Goal: Register for event/course

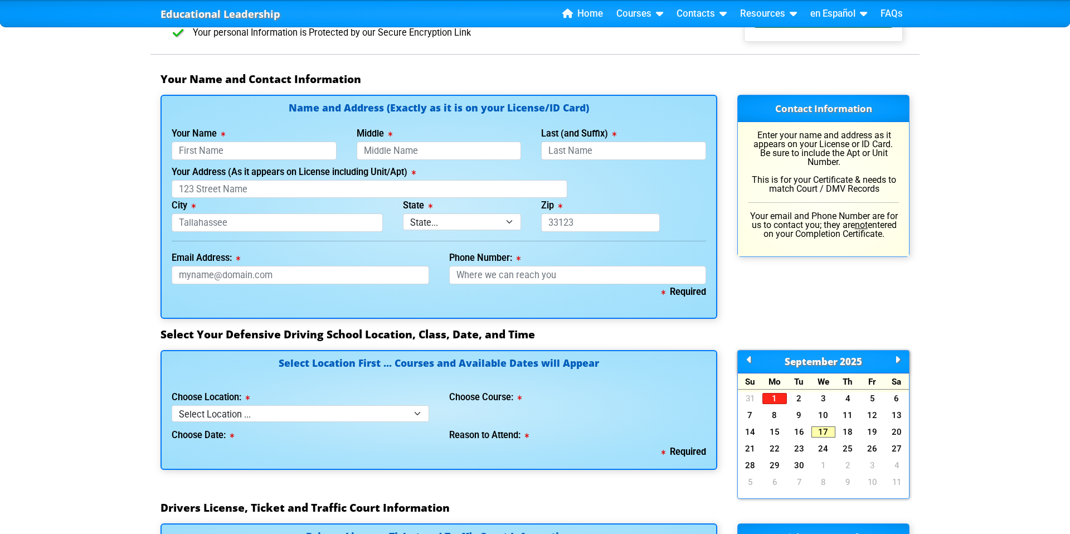
scroll to position [718, 0]
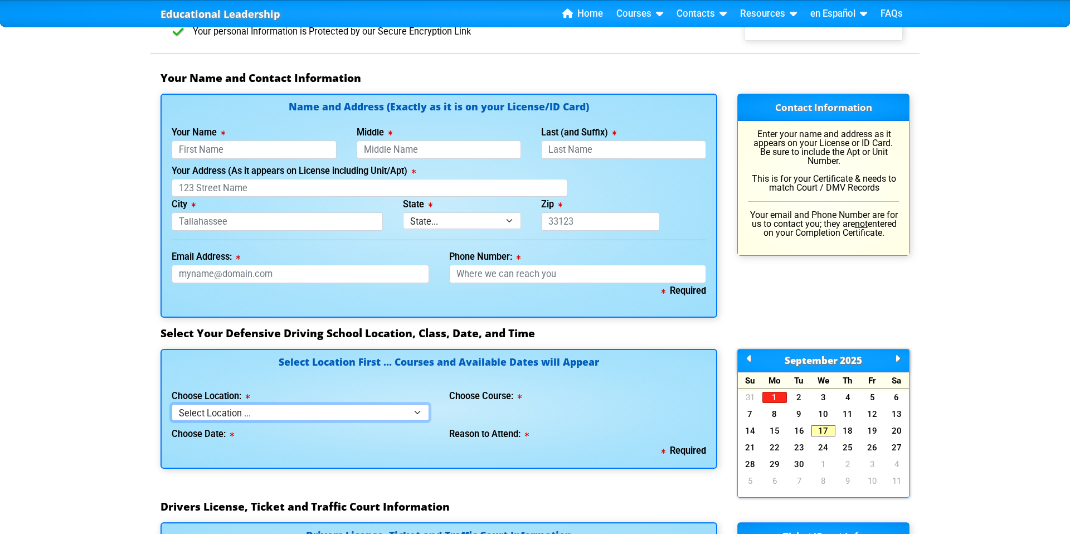
click at [414, 412] on select "Select Location ... Tampa Orlando Kissimmee Tampa - en español Kissimmee - en e…" at bounding box center [301, 412] width 258 height 16
select select "2"
click at [172, 404] on select "Select Location ... Tampa Orlando Kissimmee Tampa - en español Kissimmee - en e…" at bounding box center [301, 412] width 258 height 16
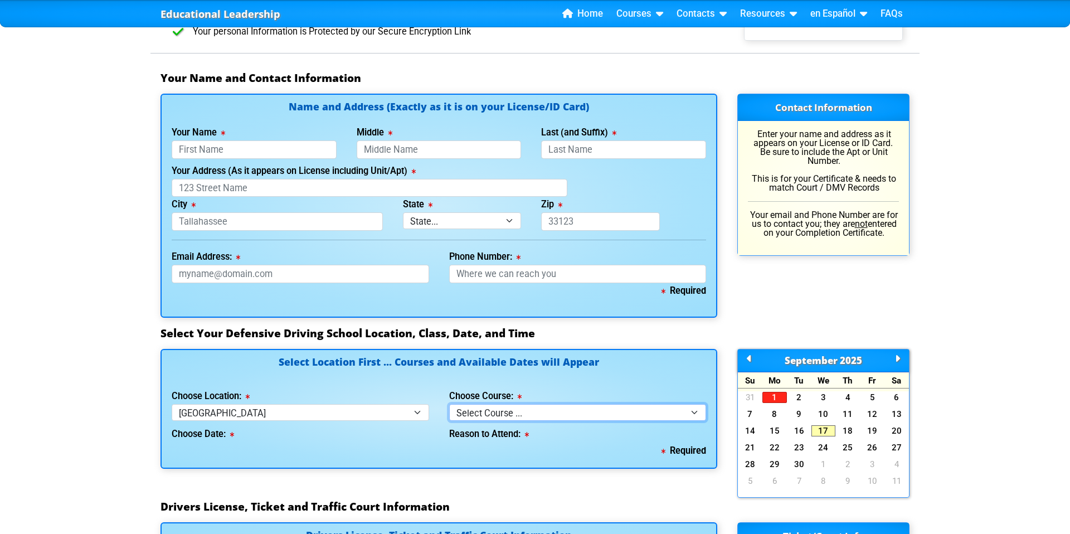
click at [650, 410] on select "Select Course ... 4 Hour BDI Class (Basic Course & TCAC) 4 Hour Under 25 Class …" at bounding box center [578, 412] width 258 height 16
select select "1"
click at [449, 404] on select "Select Course ... 4 Hour BDI Class (Basic Course & TCAC) 4 Hour Under 25 Class …" at bounding box center [578, 412] width 258 height 16
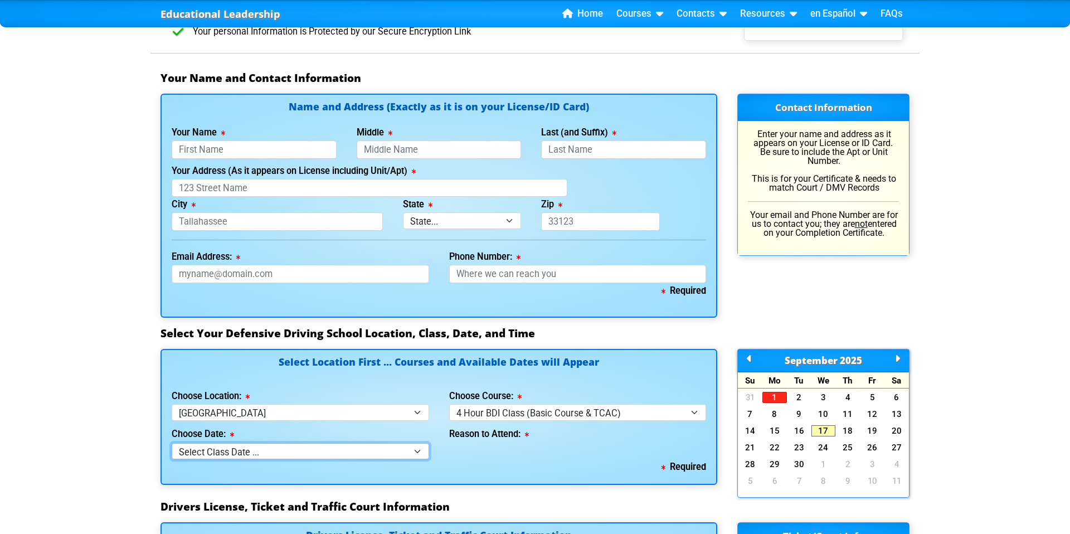
click at [419, 449] on select "Select Class Date ... Sep 17 -- (Registration Closed - Class Full) Sep 20 -- (S…" at bounding box center [301, 451] width 258 height 16
select select "09/20/2025, 8"
click at [172, 443] on select "Select Class Date ... Sep 17 -- (Registration Closed - Class Full) Sep 20 -- (S…" at bounding box center [301, 451] width 258 height 16
click at [587, 454] on select "Select why you need to take class ... Election for Traffic Ticket (No Points) C…" at bounding box center [578, 451] width 258 height 16
select select "BDI - Election for Traffic Ticket"
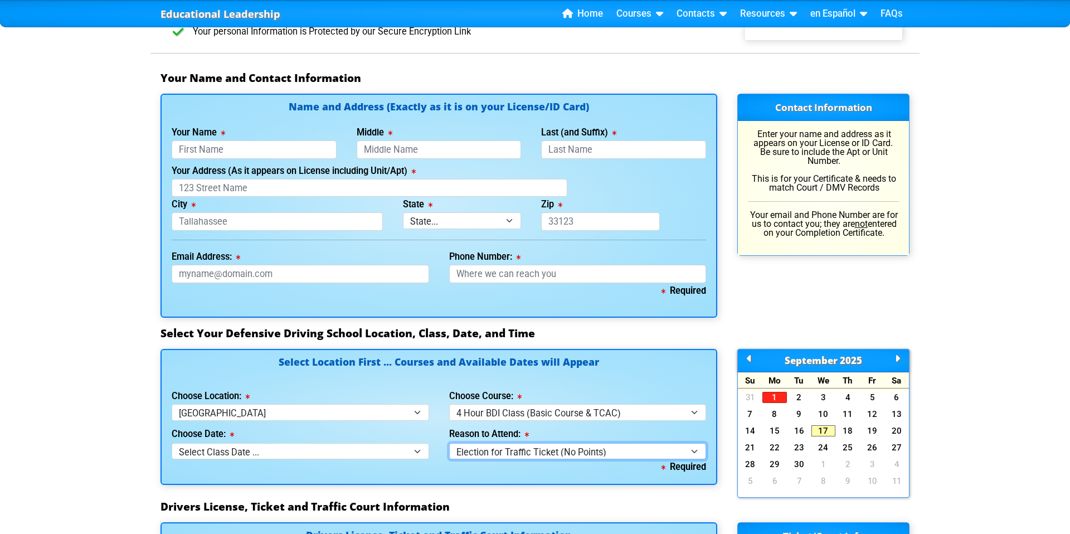
click at [449, 443] on select "Select why you need to take class ... Election for Traffic Ticket (No Points) C…" at bounding box center [578, 451] width 258 height 16
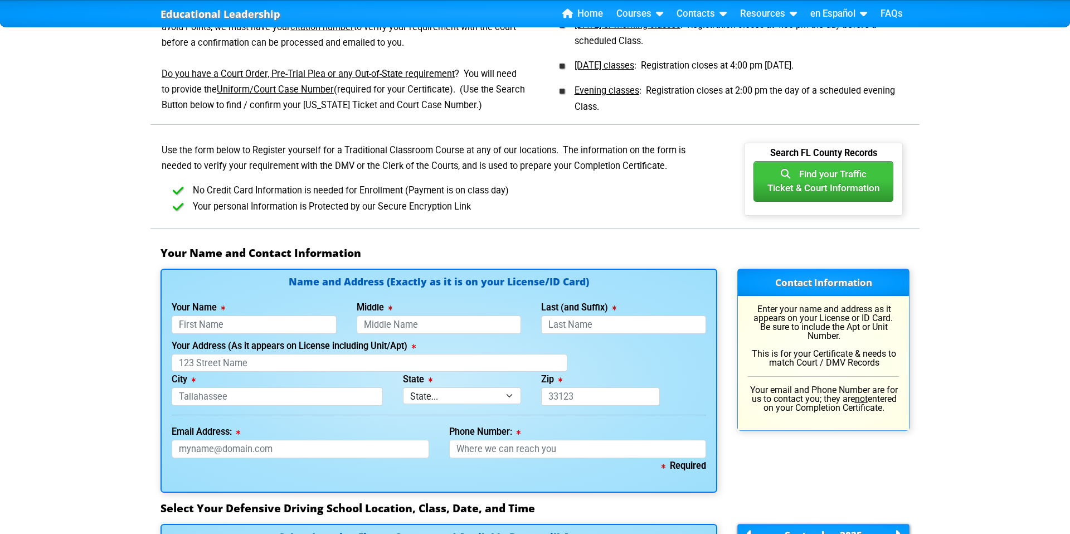
scroll to position [571, 0]
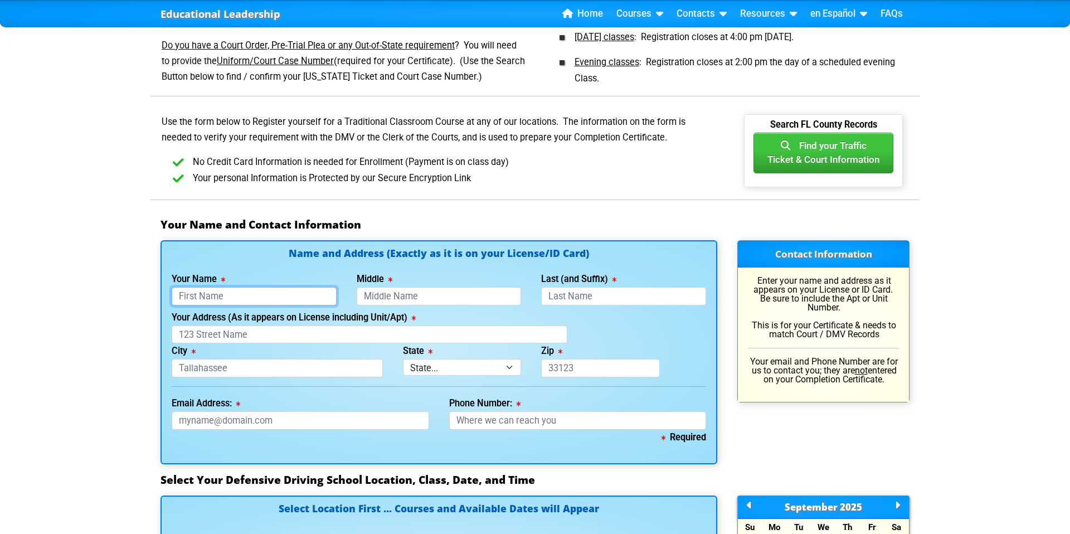
click at [303, 294] on input "Your Name" at bounding box center [254, 296] width 165 height 18
type input "Michael"
type input "Todd"
type input "Columbus"
click at [193, 331] on input "Your Address (As it appears on License including Unit/Apt)" at bounding box center [370, 335] width 396 height 18
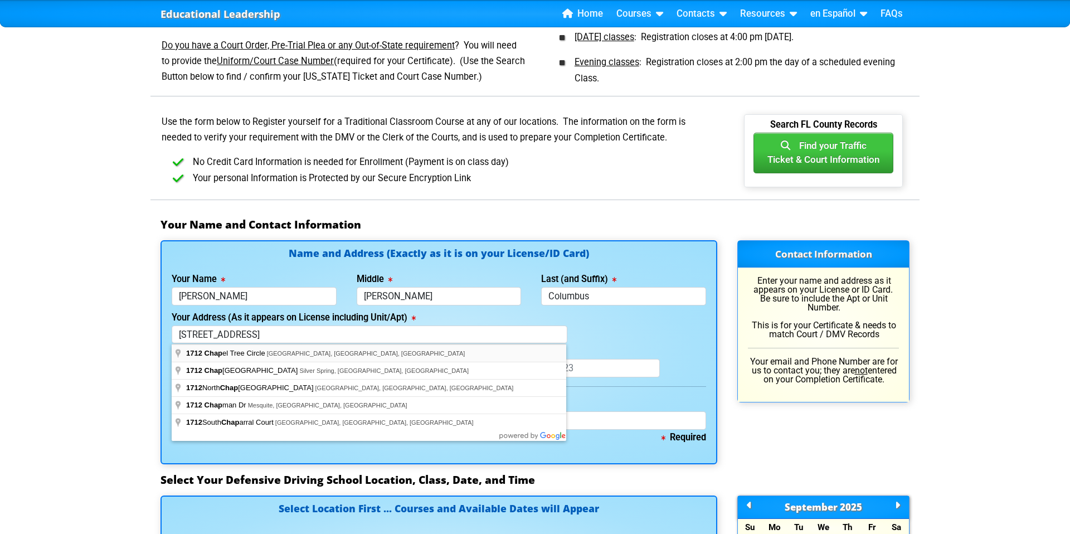
type input "1712 Chapel Tree Circle"
type input "Brandon"
select select "{"fullName":"Florida","abbreviation":"FL","uniqueId":"1d559909-6cf0-4a4d-848e-a…"
type input "33511"
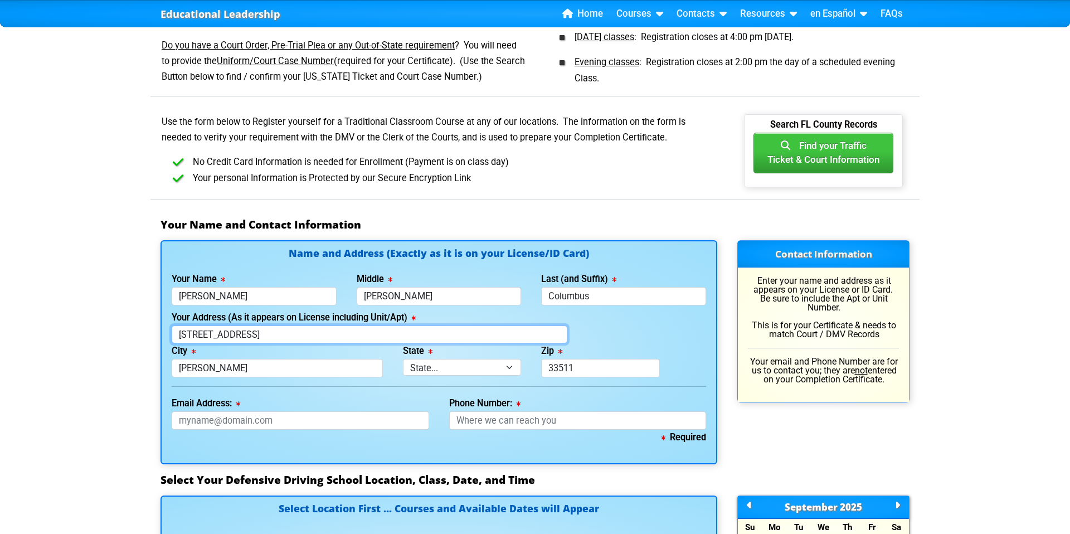
click at [303, 332] on input "1712 Chapel Tree Circle" at bounding box center [370, 335] width 396 height 18
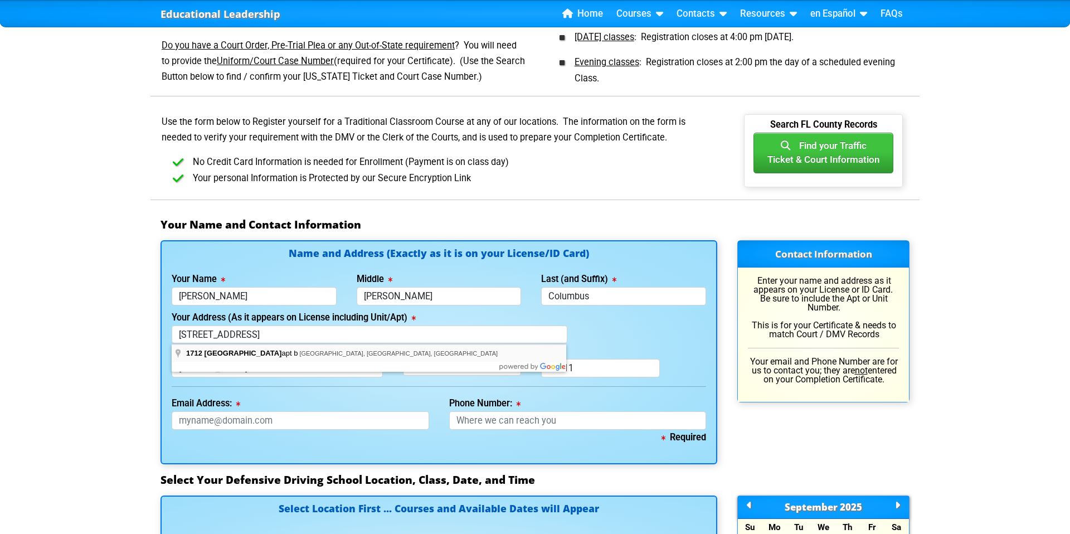
type input "1712 Chapel Tree Circle"
type input "Brandon"
select select "{"fullName":"Florida","abbreviation":"FL","uniqueId":"1d559909-6cf0-4a4d-848e-a…"
type input "33511"
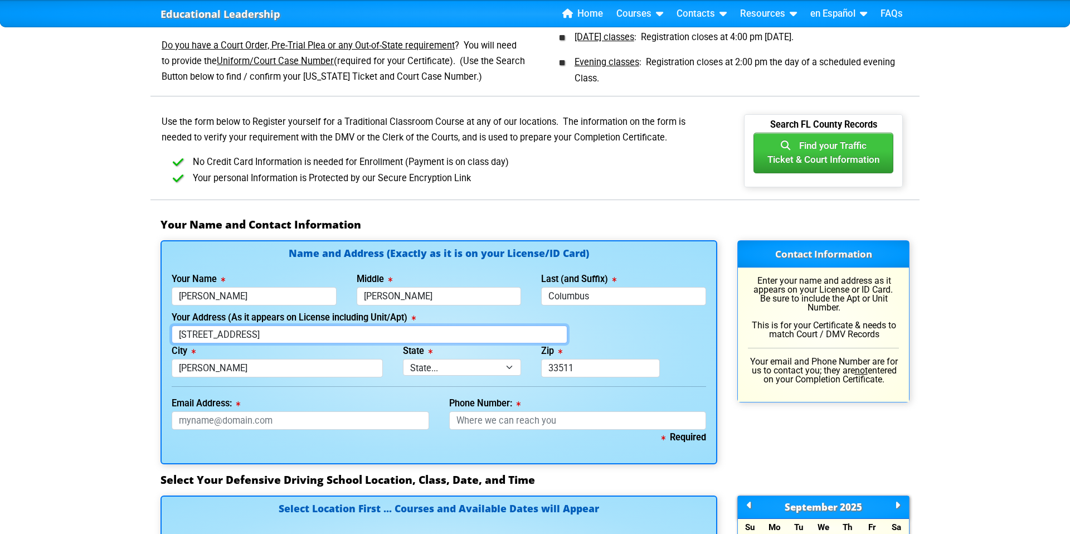
click at [307, 334] on input "1712 Chapel Tree Circle" at bounding box center [370, 335] width 396 height 18
type input "1712 Chapel Tree Circle"
type input "Brandon"
select select "{"fullName":"Florida","abbreviation":"FL","uniqueId":"1d559909-6cf0-4a4d-848e-a…"
type input "33511"
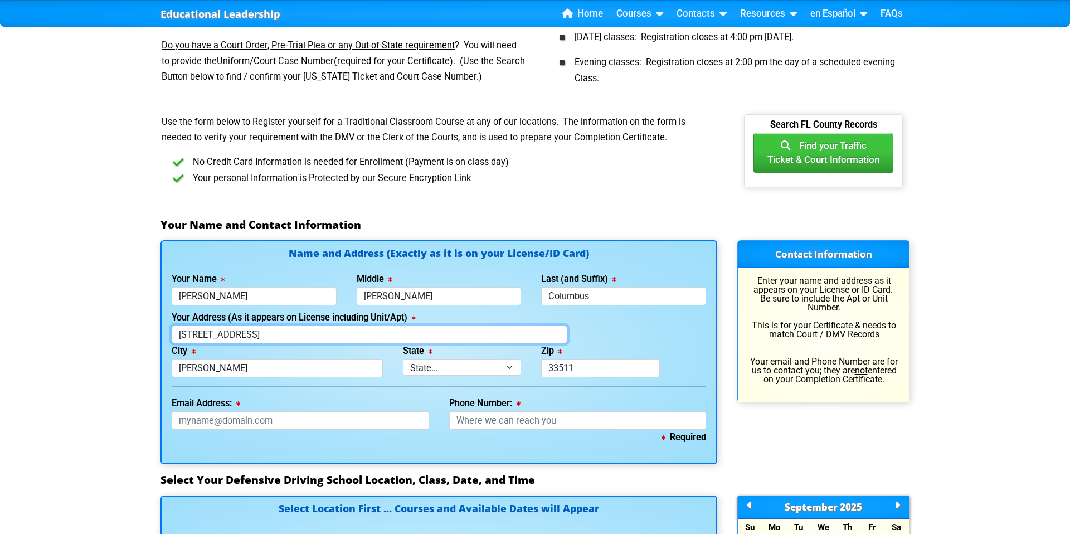
click at [293, 339] on input "1712 Chapel Tree Circle" at bounding box center [370, 335] width 396 height 18
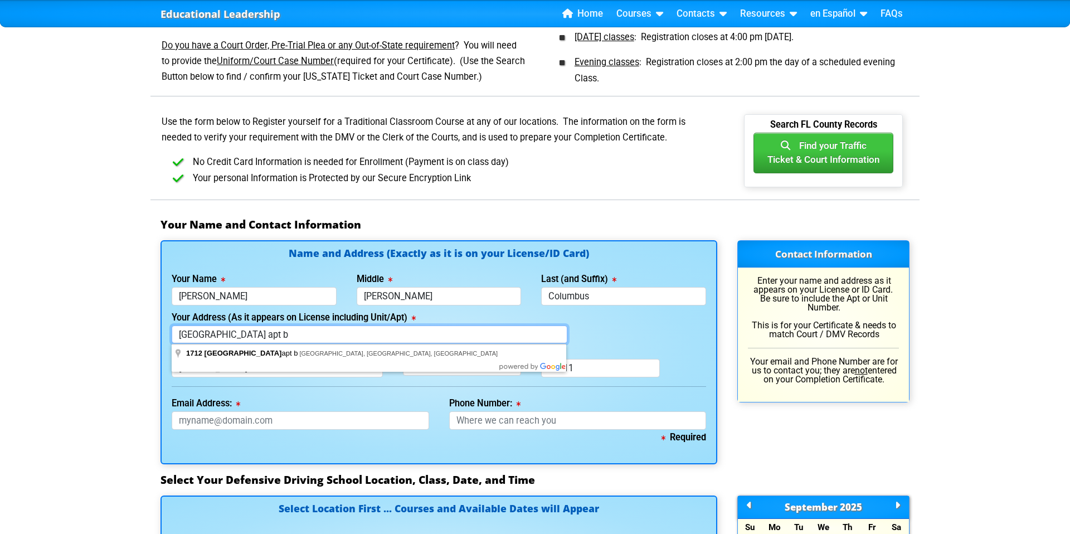
type input "1712 Chapel Tree Circle apt b"
click at [593, 336] on div "Your Address (As it appears on License including Unit/Apt) 1712 Chapel Tree Cir…" at bounding box center [439, 327] width 555 height 34
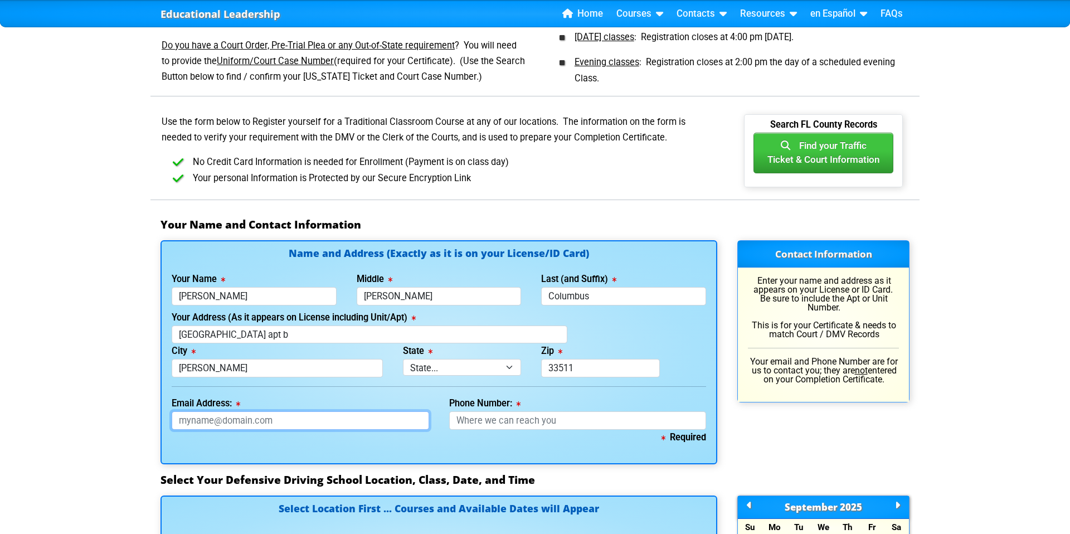
click at [360, 420] on input "Email Address:" at bounding box center [301, 420] width 258 height 18
type input "mcolumbus3570@gmail.com"
click at [498, 422] on input "Phone Number:" at bounding box center [578, 420] width 258 height 18
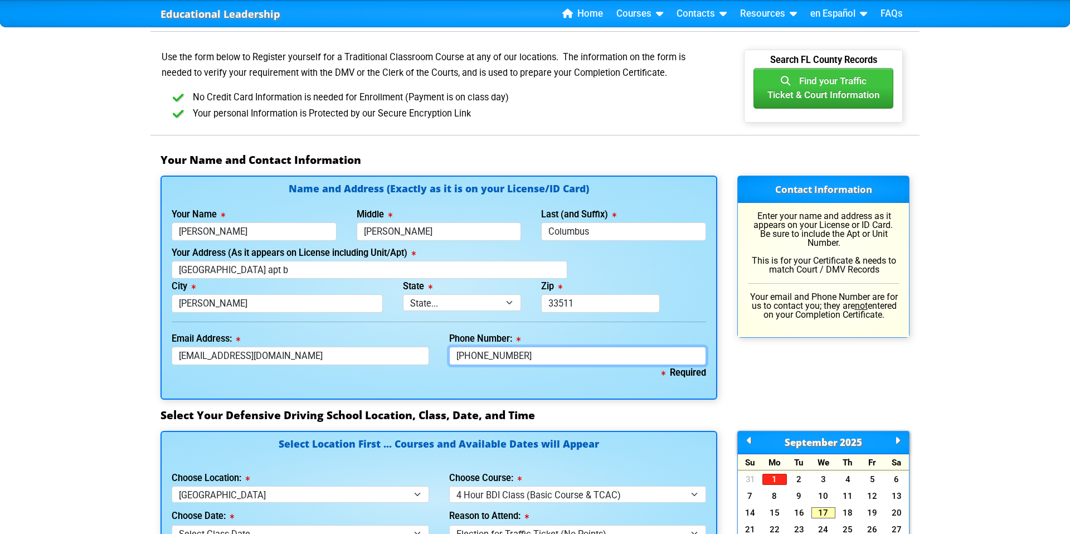
scroll to position [637, 0]
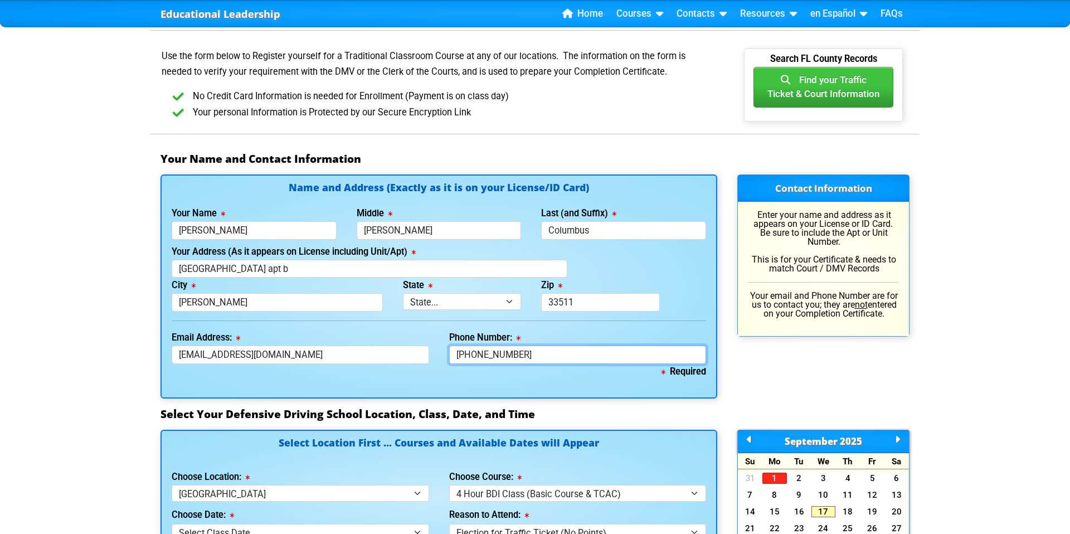
type input "904-577-6525"
click at [624, 411] on h3 "Select Your Defensive Driving School Location, Class, Date, and Time" at bounding box center [535, 413] width 749 height 13
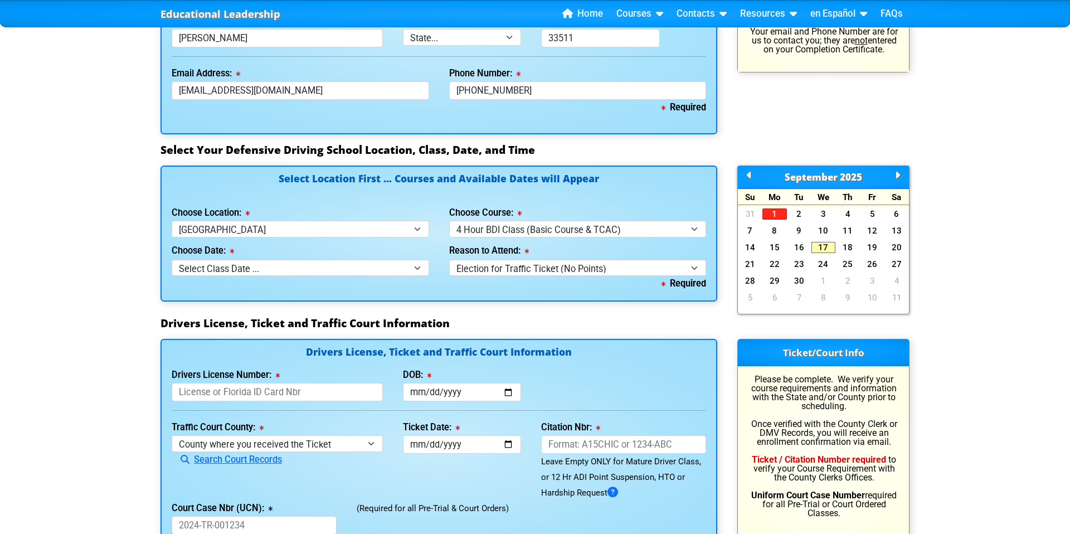
scroll to position [939, 0]
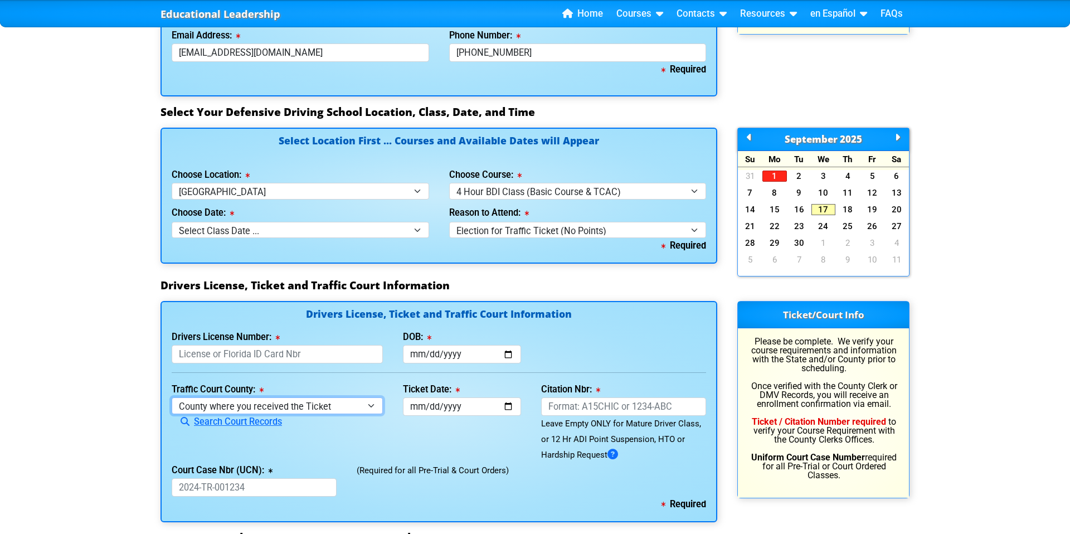
click at [371, 407] on select "County where you received the Ticket Out of State Out of State - Georgia Out of…" at bounding box center [277, 405] width 211 height 16
click at [172, 397] on select "County where you received the Ticket Out of State Out of State - Georgia Out of…" at bounding box center [277, 405] width 211 height 16
click at [338, 360] on input "Drivers License Number:" at bounding box center [277, 354] width 211 height 18
type input "c"
type input "C451558782990"
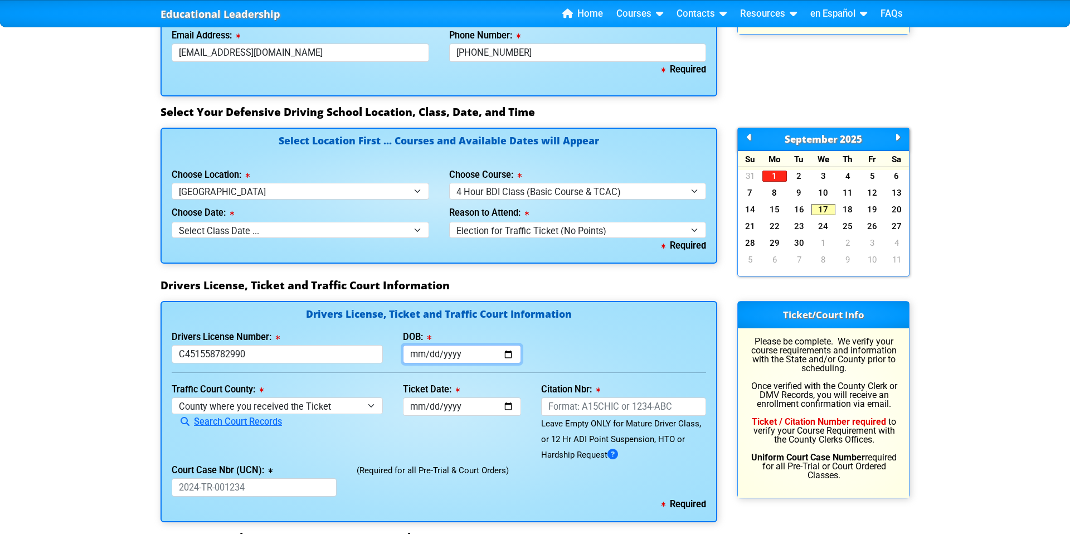
click at [465, 357] on input "DOB:" at bounding box center [462, 354] width 119 height 18
click at [510, 353] on input "DOB:" at bounding box center [462, 354] width 119 height 18
click at [450, 356] on input "DOB:" at bounding box center [462, 354] width 119 height 18
click at [419, 354] on input "DOB:" at bounding box center [462, 354] width 119 height 18
type input "1978-08-19"
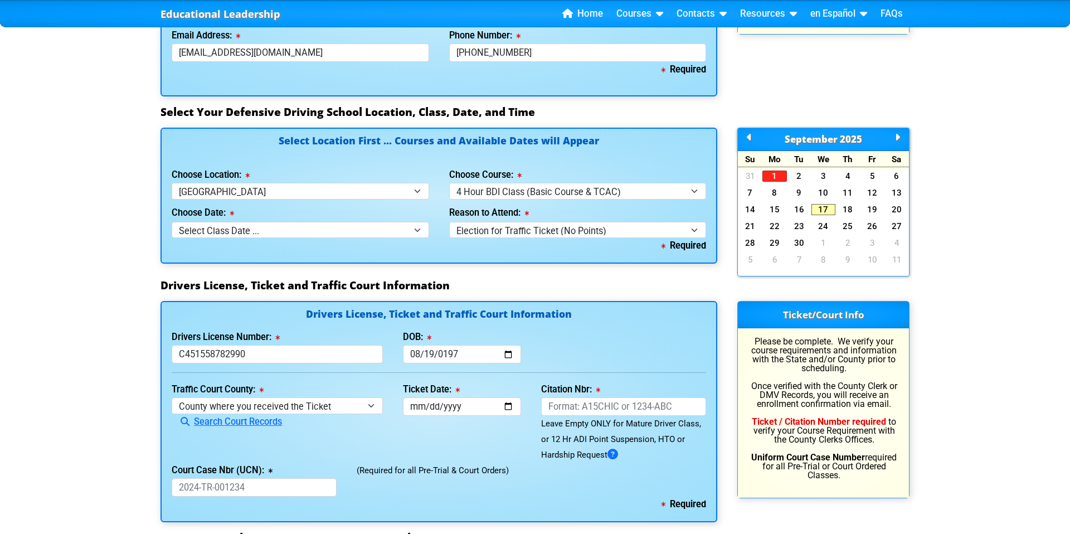
click at [579, 348] on div "Drivers License Number: C451558782990 DOB: 1978-08-19" at bounding box center [439, 346] width 555 height 34
click at [582, 403] on input "Citation Nbr:" at bounding box center [623, 406] width 165 height 18
type input "a"
type input "AKYOZZE"
click at [587, 483] on div "(Required for all Pre-Trial & Court Orders)" at bounding box center [532, 480] width 370 height 34
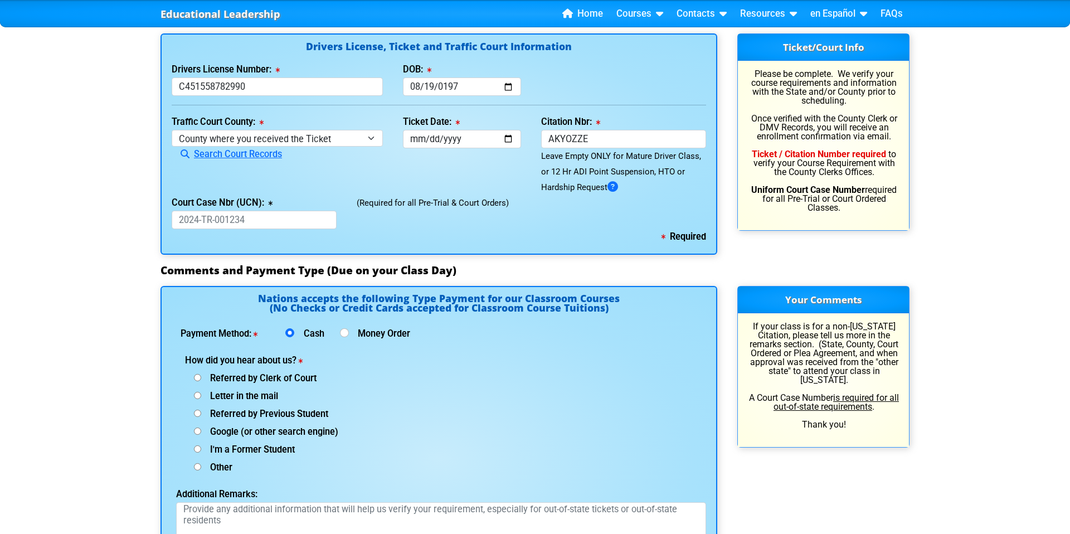
scroll to position [1213, 0]
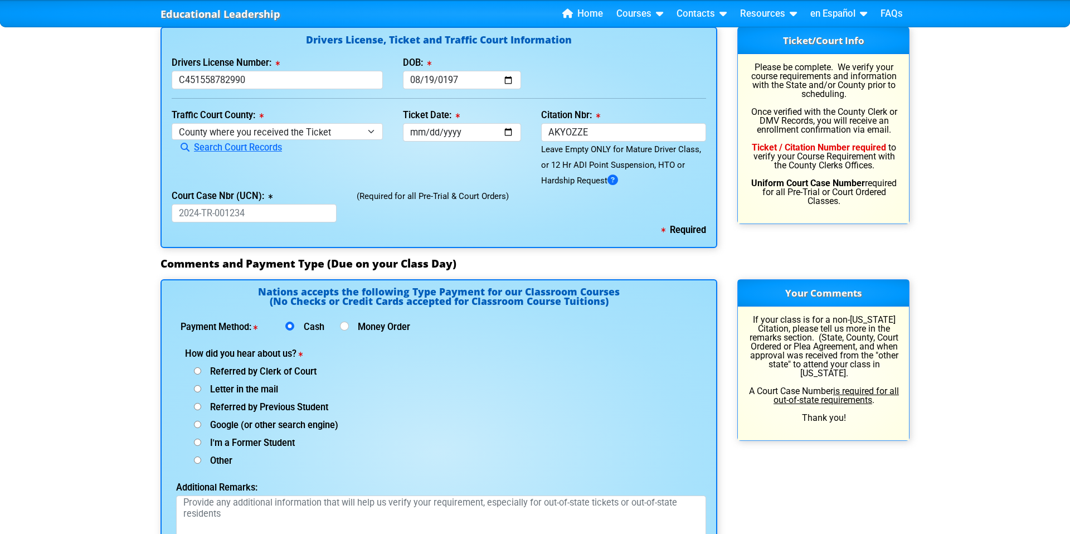
click at [198, 387] on input "Letter in the mail" at bounding box center [197, 388] width 7 height 7
radio input "true"
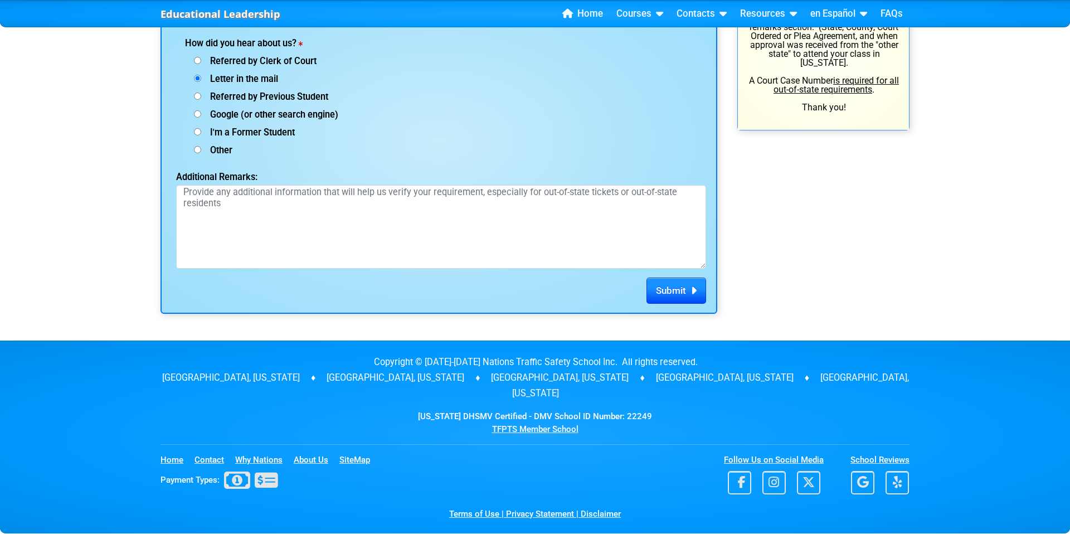
scroll to position [1549, 0]
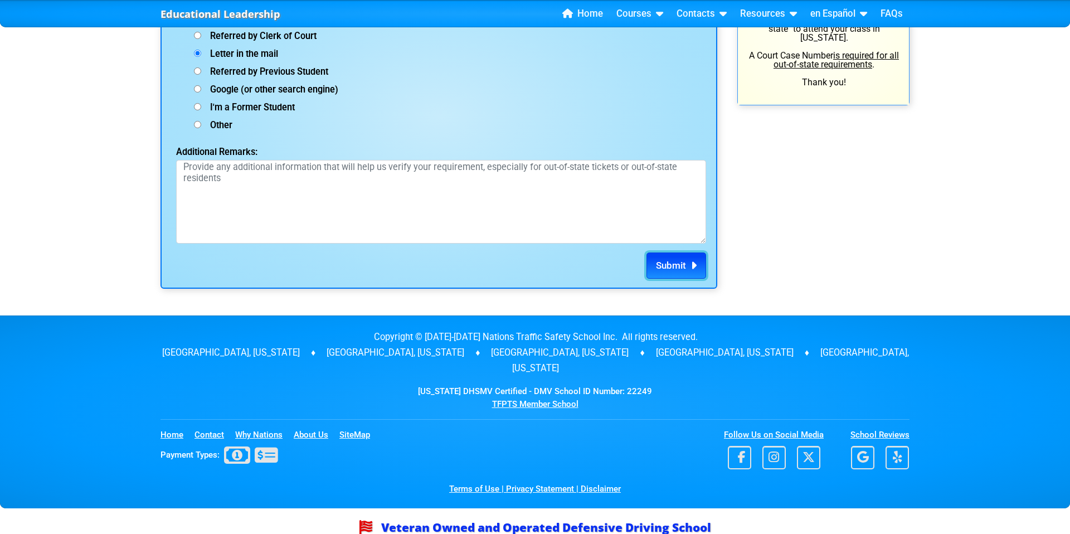
click at [678, 265] on span "Submit" at bounding box center [671, 265] width 30 height 11
click at [691, 266] on icon "submit" at bounding box center [691, 265] width 11 height 1
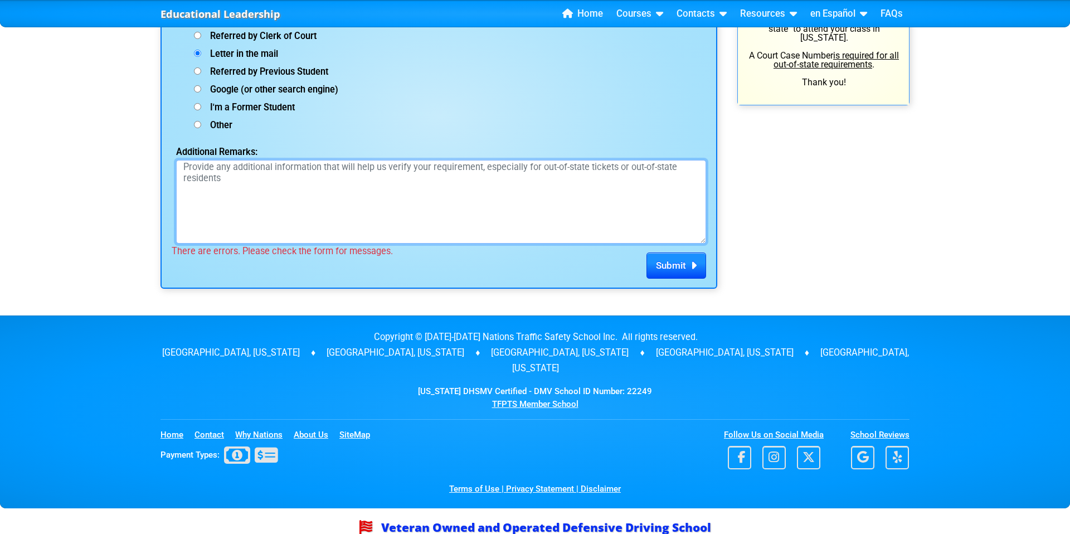
click at [344, 190] on textarea "Additional Remarks:" at bounding box center [441, 202] width 530 height 84
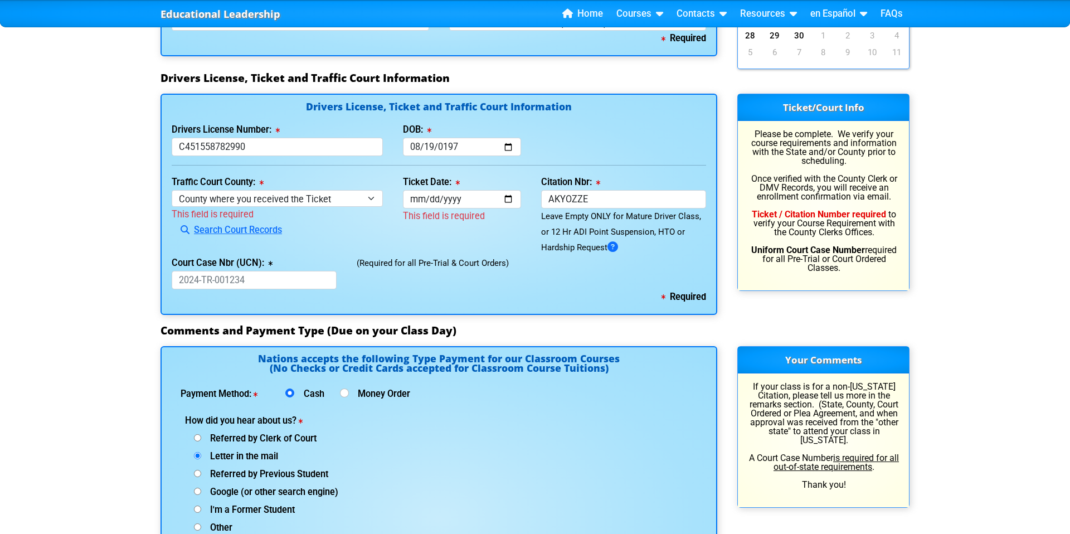
scroll to position [1144, 0]
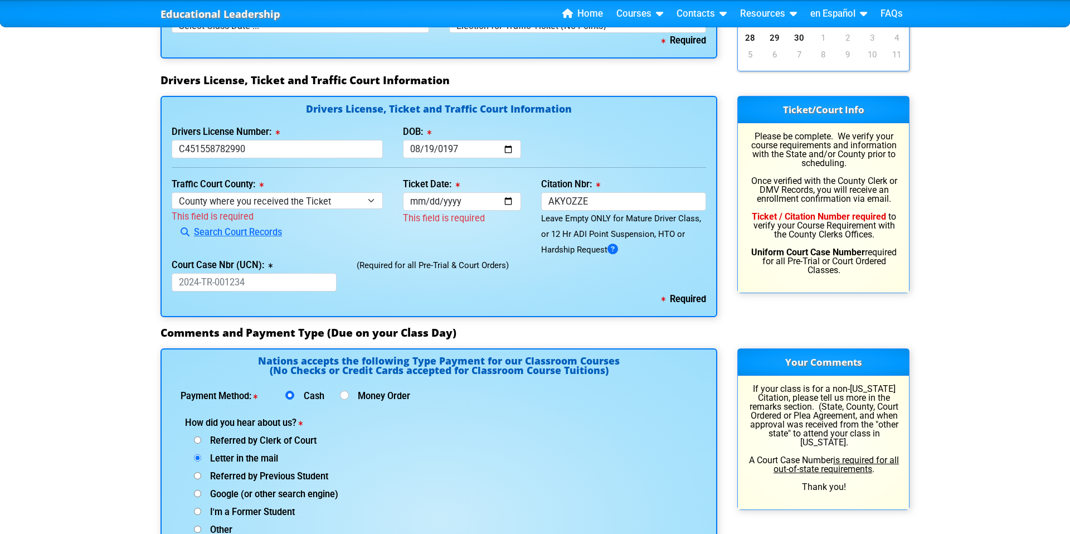
type textarea "No additional information to provide"
click at [371, 201] on select "County where you received the Ticket Out of State Out of State - Georgia Out of…" at bounding box center [277, 200] width 211 height 16
select select "{"countyName":"Hillsborough","state":"FL","uniqueId":"8517cbb9-d230-4a4d-9ced-4…"
click at [172, 192] on select "County where you received the Ticket Out of State Out of State - Georgia Out of…" at bounding box center [277, 200] width 211 height 16
click at [506, 198] on input "Ticket Date:" at bounding box center [462, 201] width 119 height 18
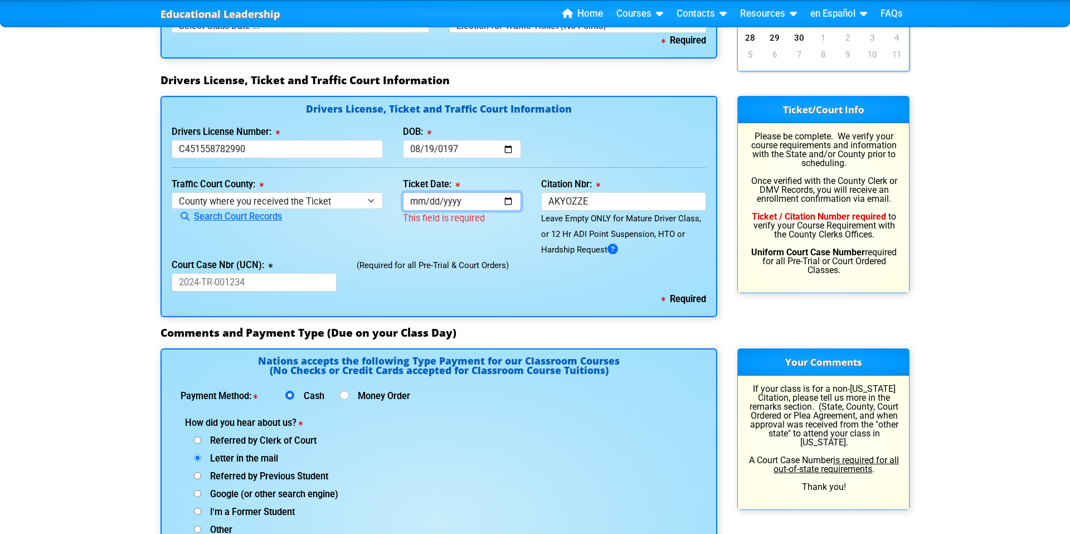
click at [425, 205] on input "Ticket Date:" at bounding box center [462, 201] width 119 height 18
type input "2025-04-24"
click at [572, 267] on div "(Required for all Pre-Trial & Court Orders)" at bounding box center [532, 275] width 370 height 34
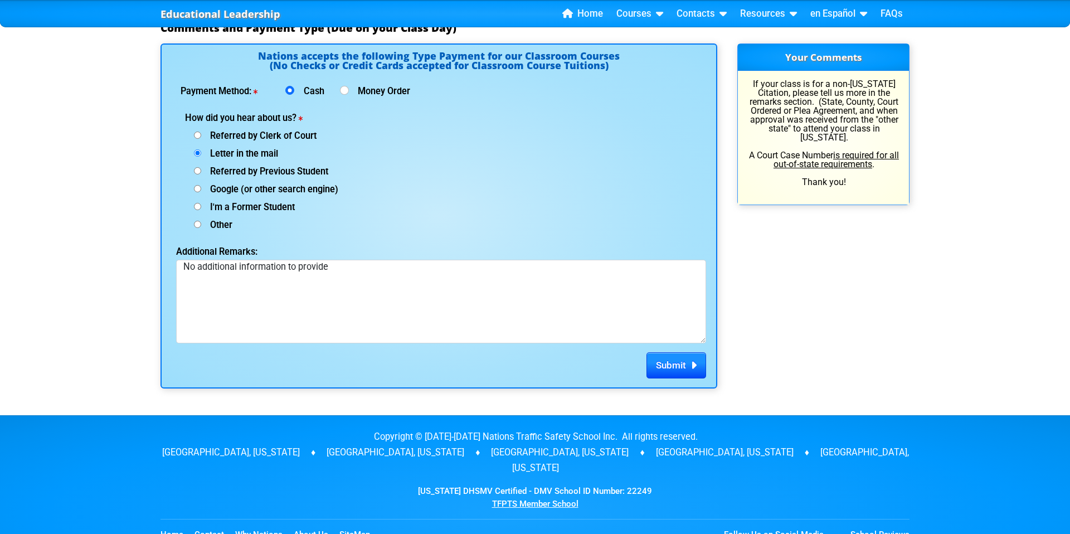
scroll to position [1451, 0]
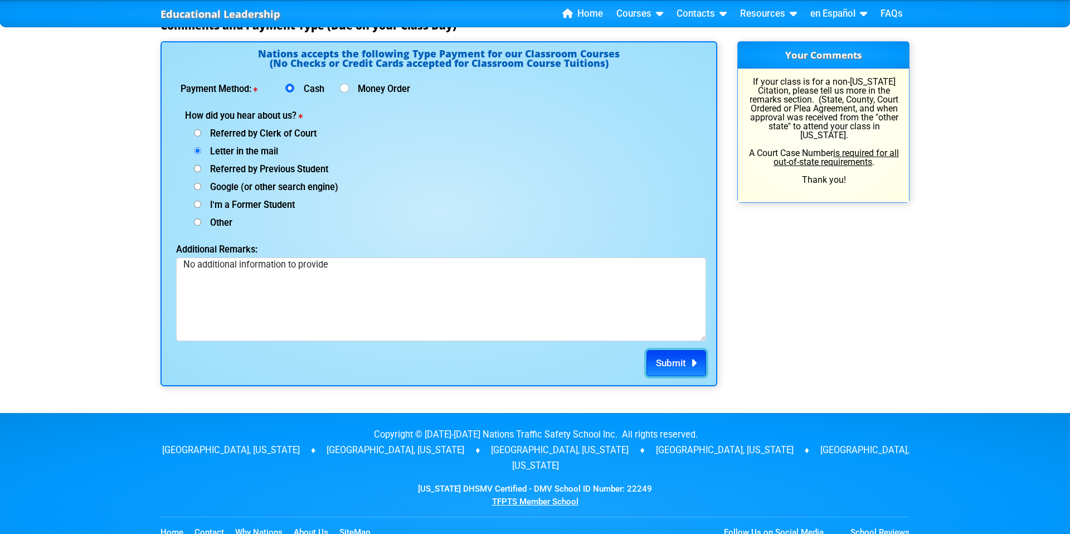
click at [676, 365] on span "Submit" at bounding box center [671, 362] width 30 height 11
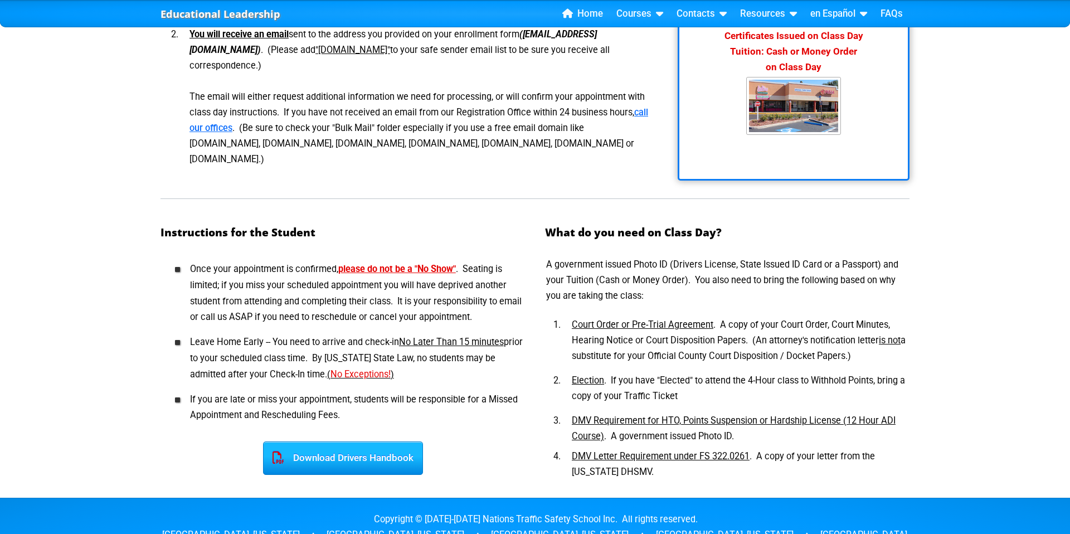
scroll to position [363, 0]
